Goal: Information Seeking & Learning: Check status

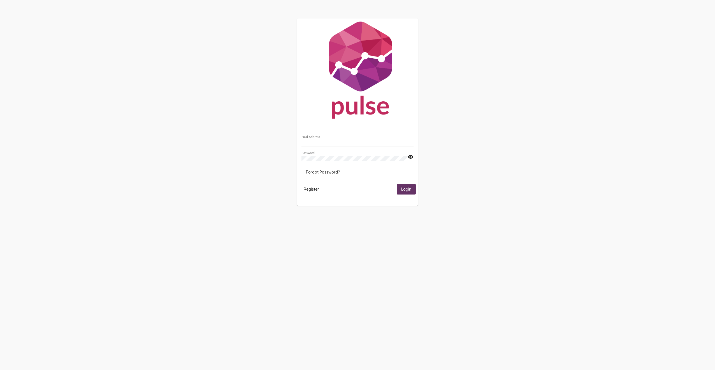
type input "[EMAIL_ADDRESS][DOMAIN_NAME]"
click at [408, 189] on span "Login" at bounding box center [406, 189] width 10 height 5
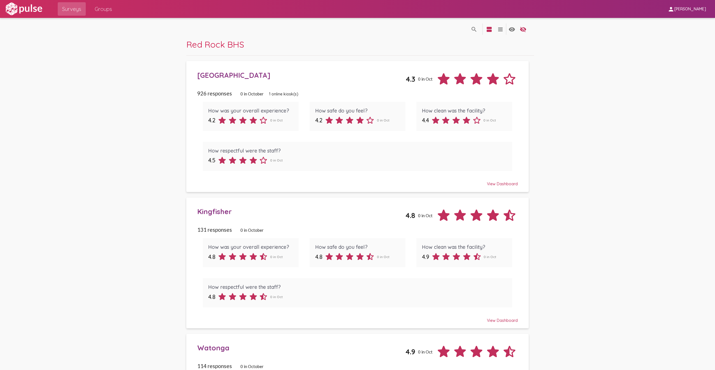
click at [238, 75] on div "[GEOGRAPHIC_DATA]" at bounding box center [301, 75] width 208 height 9
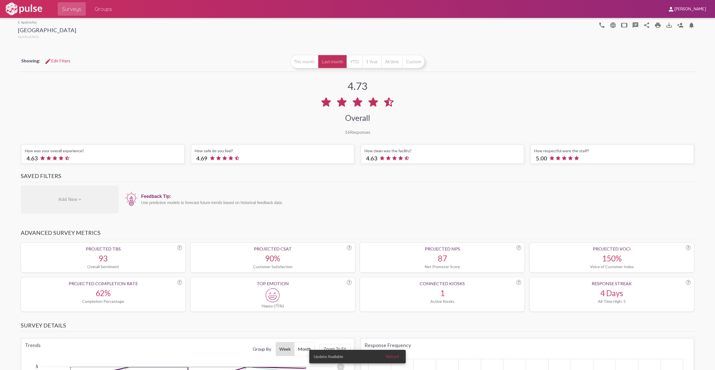
click at [31, 22] on link "arrow_back_ios back to list" at bounding box center [47, 22] width 58 height 4
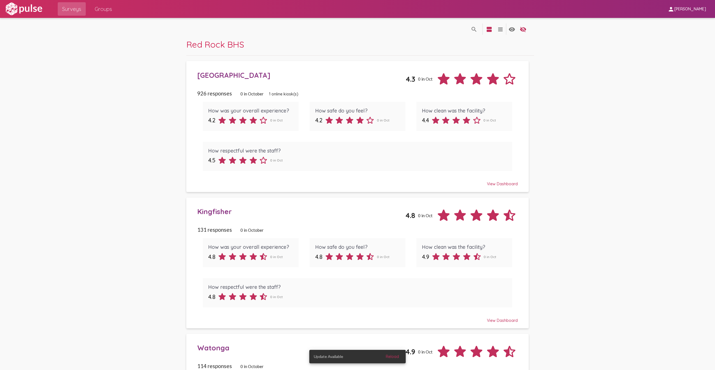
click at [222, 210] on div "Kingfisher" at bounding box center [301, 211] width 208 height 9
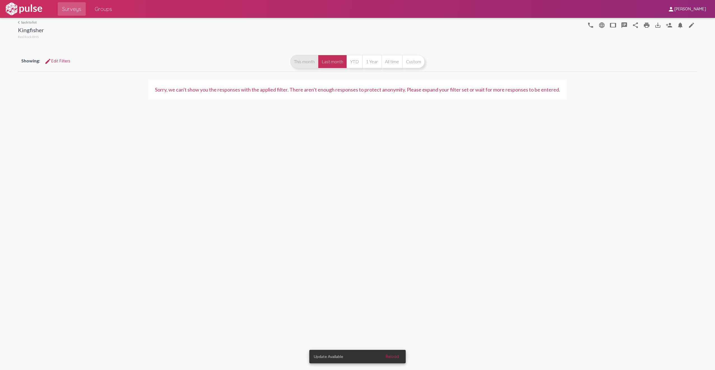
click at [304, 61] on button "This month" at bounding box center [304, 61] width 28 height 13
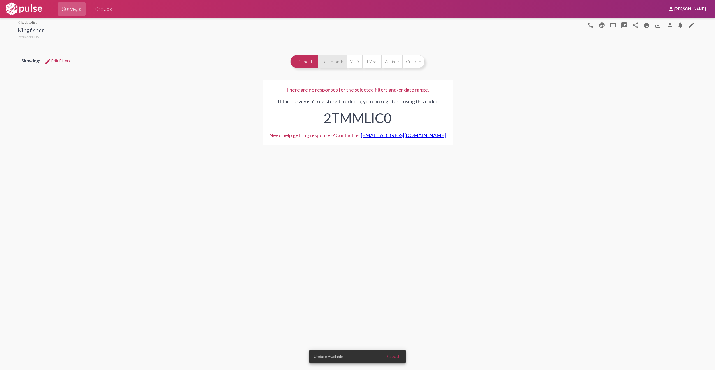
click at [325, 61] on button "Last month" at bounding box center [332, 61] width 29 height 13
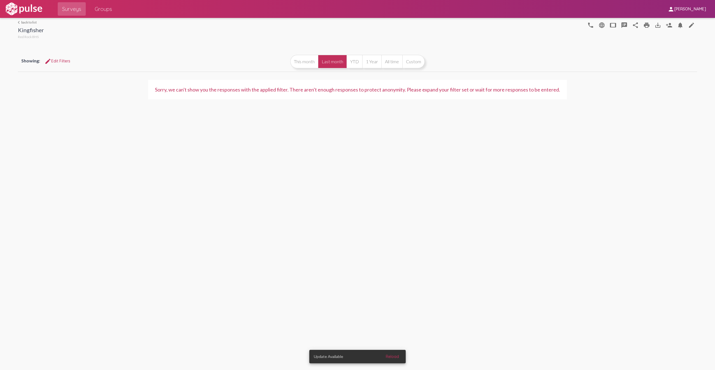
click at [35, 21] on link "arrow_back_ios back to list" at bounding box center [31, 22] width 26 height 4
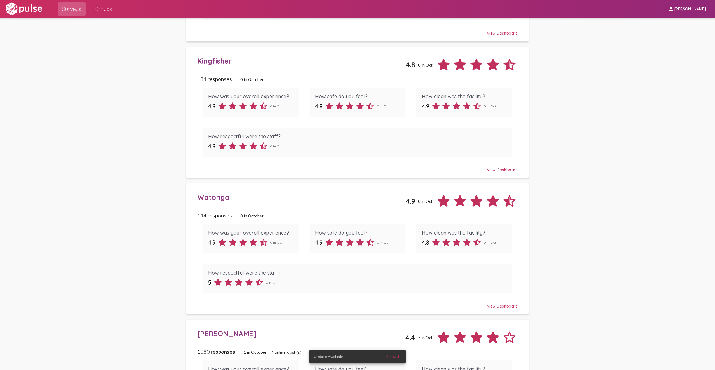
scroll to position [168, 0]
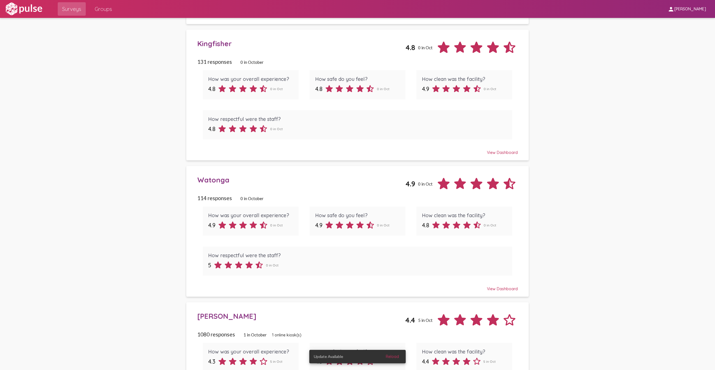
click at [220, 178] on div "Watonga" at bounding box center [301, 180] width 208 height 9
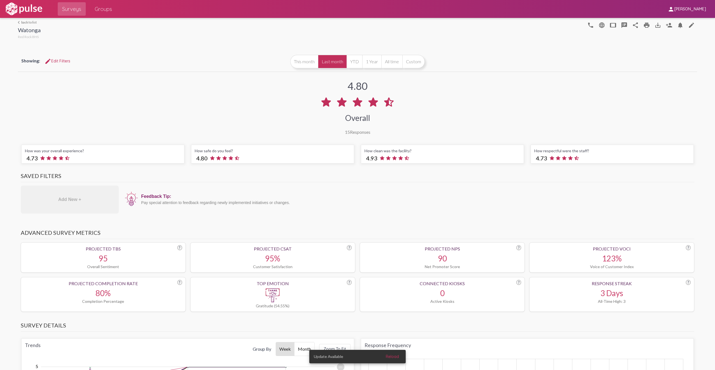
click at [32, 22] on link "arrow_back_ios back to list" at bounding box center [29, 22] width 23 height 4
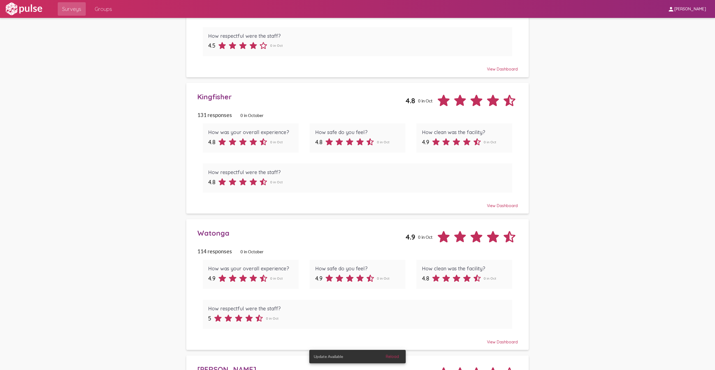
scroll to position [168, 0]
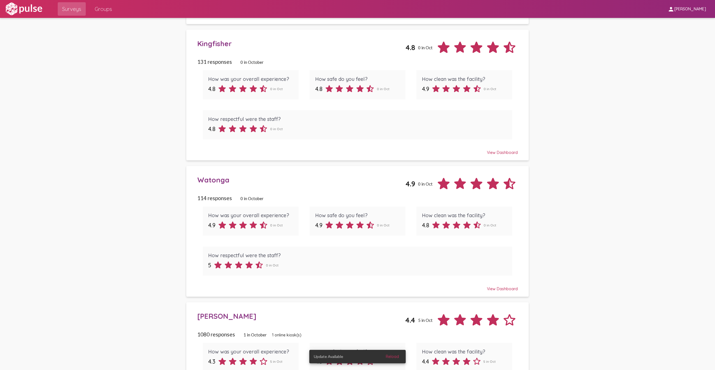
click at [224, 314] on div "[PERSON_NAME]" at bounding box center [301, 316] width 208 height 9
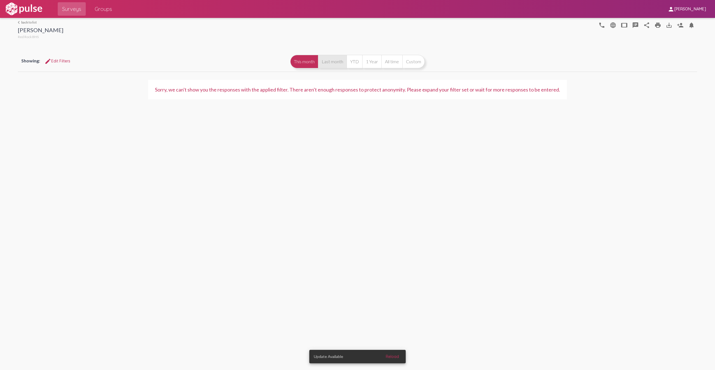
click at [338, 60] on button "Last month" at bounding box center [332, 61] width 29 height 13
